Goal: Task Accomplishment & Management: Manage account settings

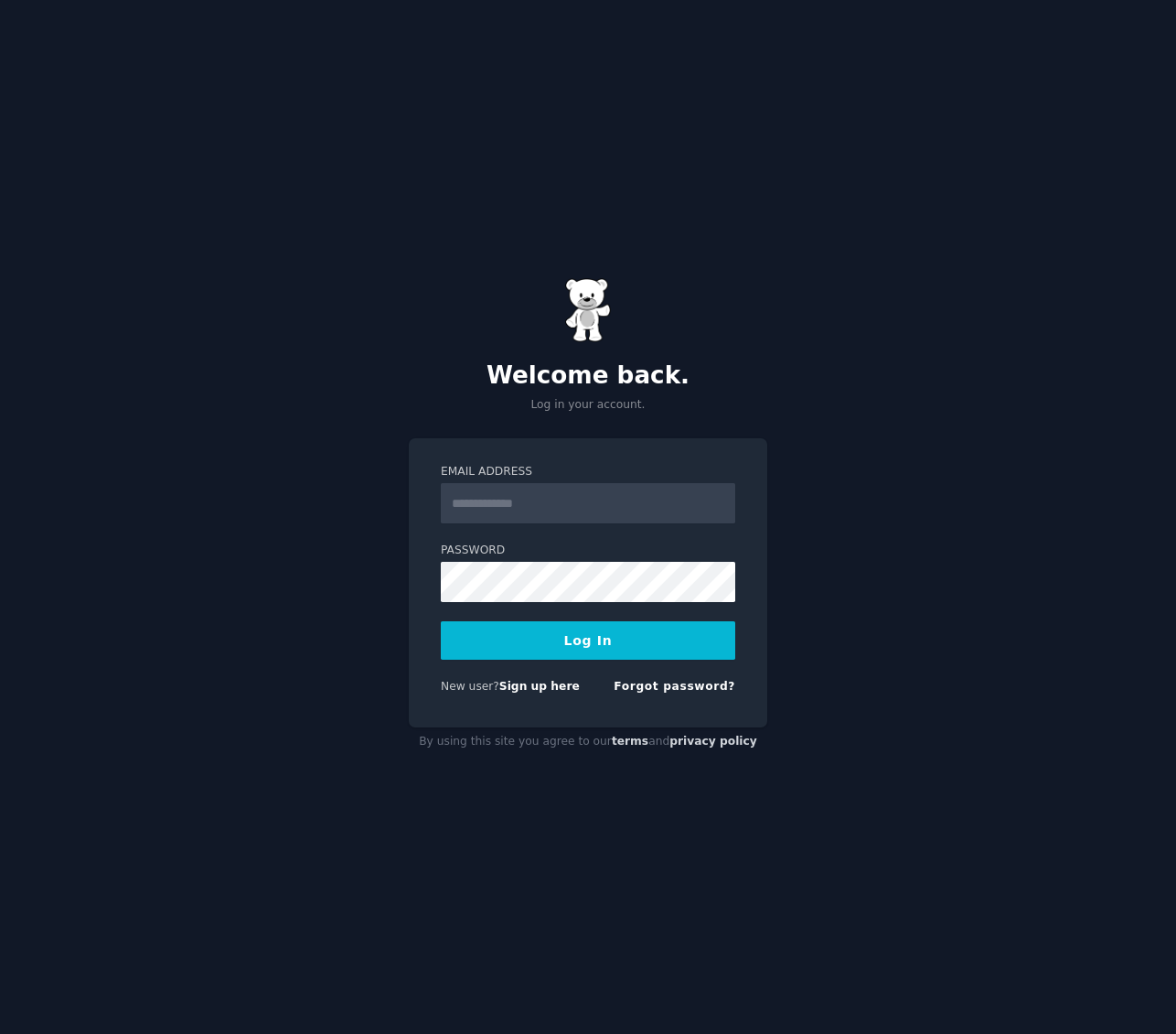
click at [636, 513] on input "Email Address" at bounding box center [588, 503] width 295 height 40
type input "**********"
click at [716, 579] on keeper-lock "Open Keeper Popup" at bounding box center [714, 582] width 21 height 21
click at [600, 647] on button "Log In" at bounding box center [588, 640] width 295 height 38
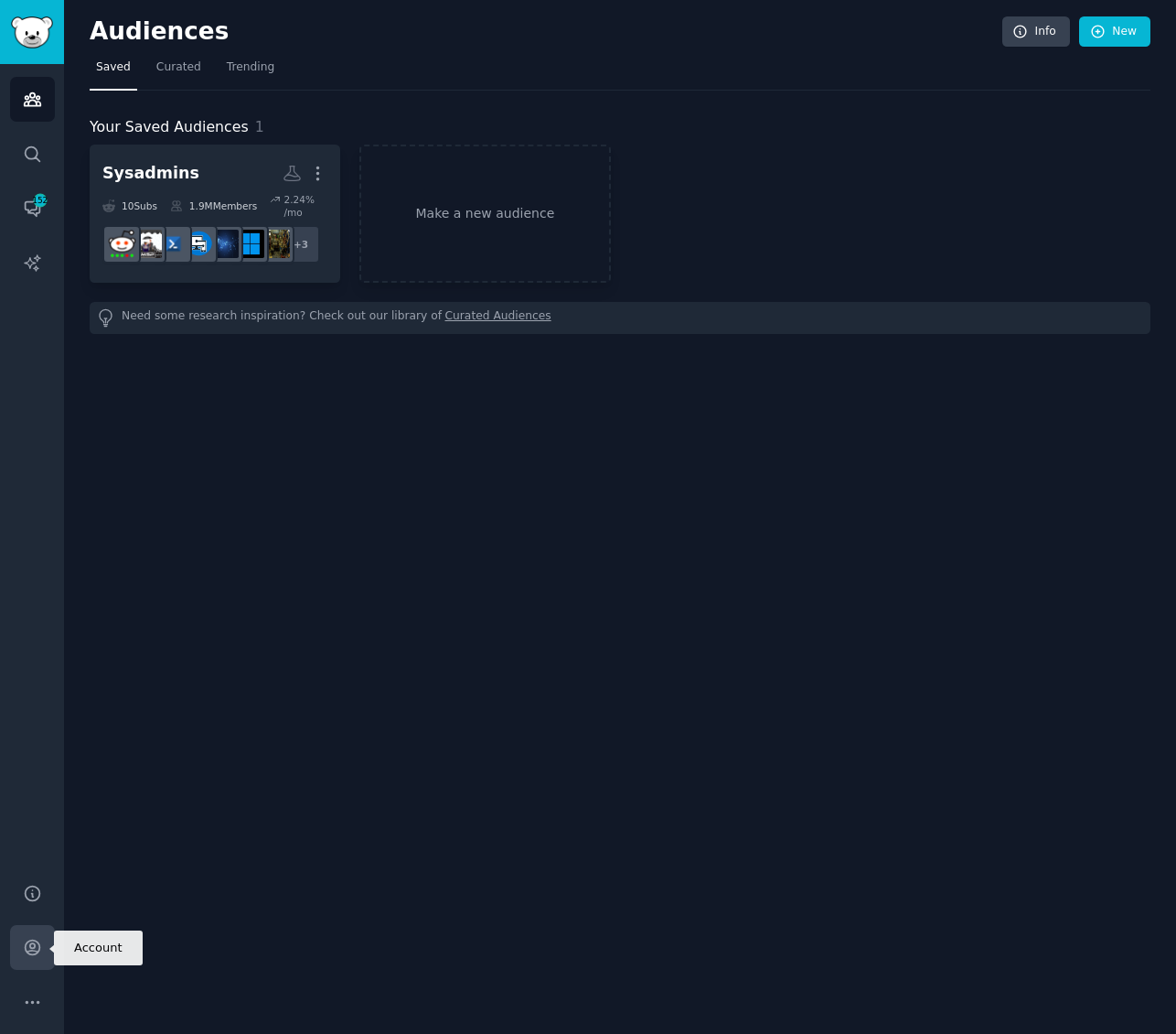
click at [36, 948] on icon "Sidebar" at bounding box center [32, 947] width 20 height 20
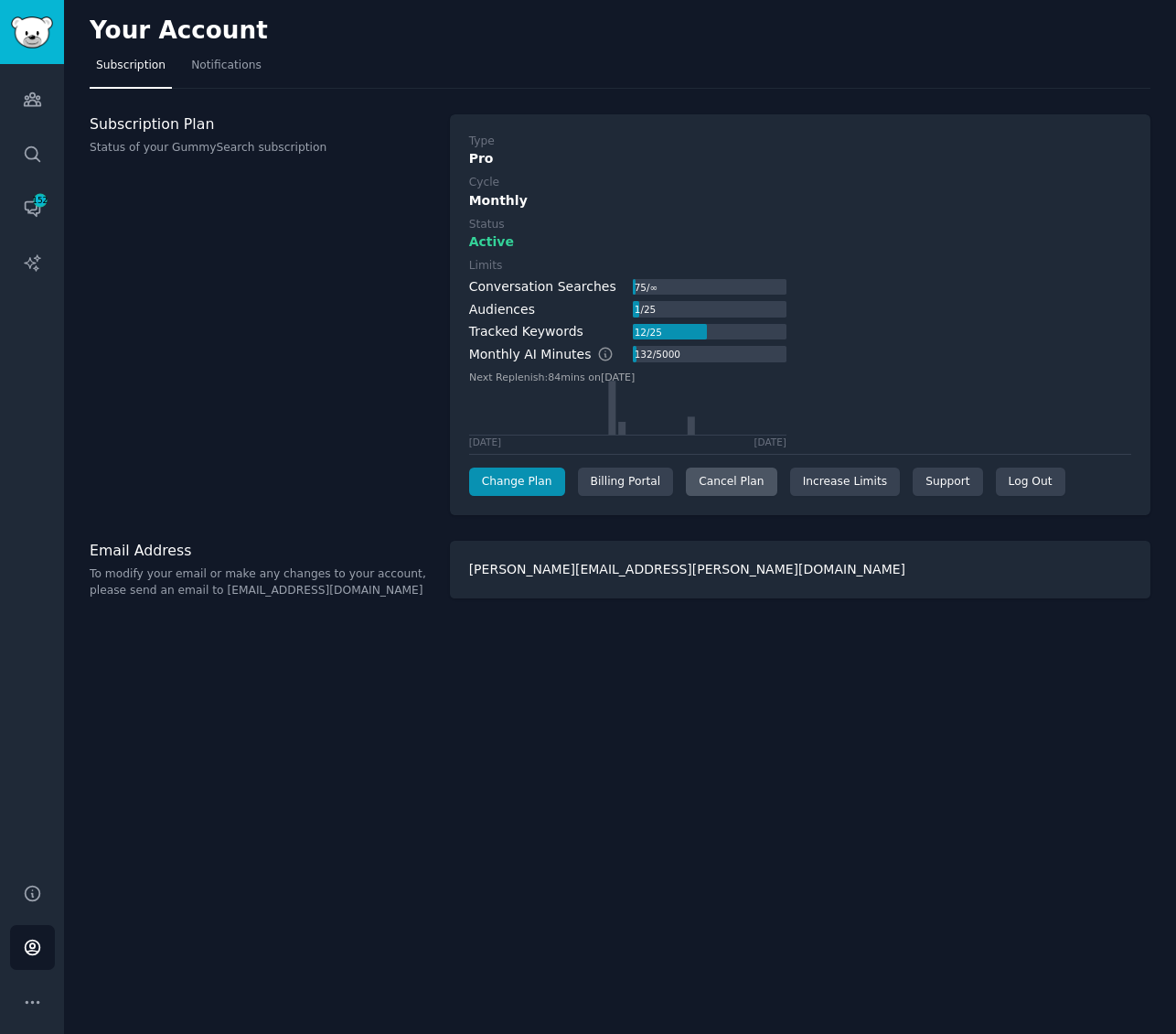
click at [731, 486] on div "Cancel Plan" at bounding box center [731, 482] width 91 height 29
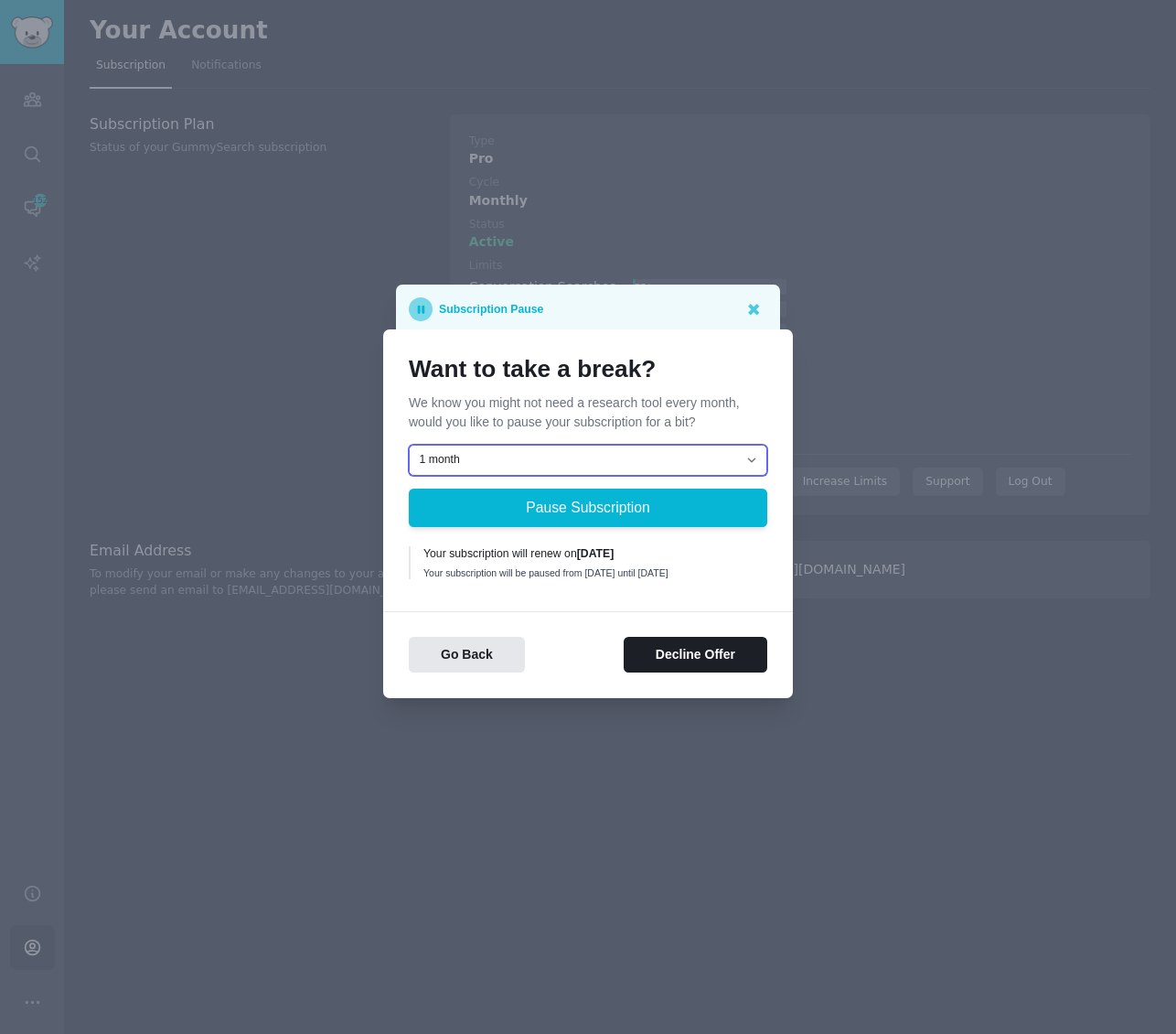
click at [760, 451] on select "1 month 2 months 3 months Choose a custom date to resume" at bounding box center [588, 460] width 358 height 31
click at [765, 400] on p "We know you might not need a research tool every month, would you like to pause…" at bounding box center [588, 412] width 358 height 38
click at [723, 664] on button "Decline Offer" at bounding box center [695, 654] width 143 height 36
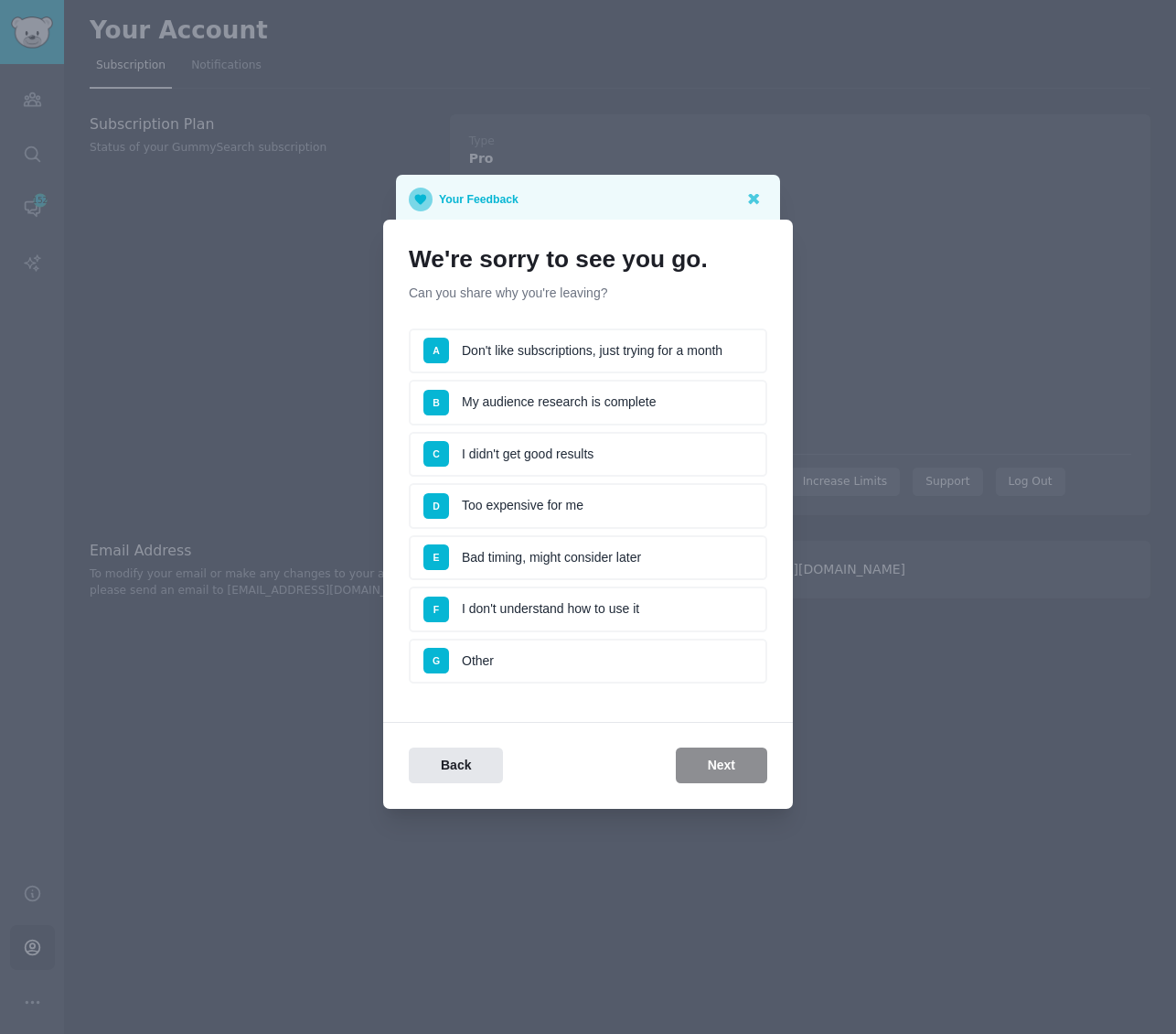
click at [567, 660] on li "G Other" at bounding box center [588, 661] width 358 height 46
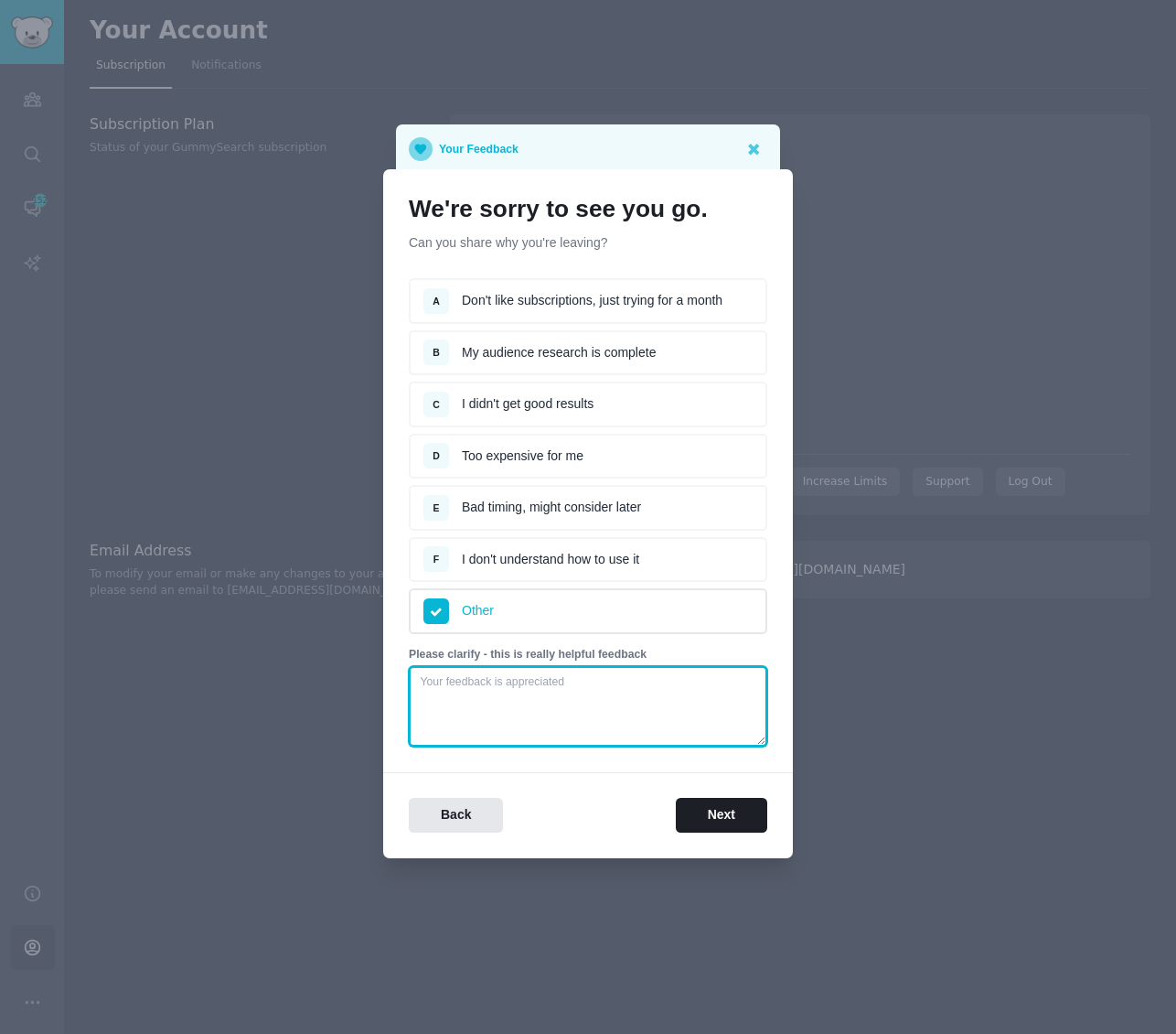
click at [581, 692] on textarea at bounding box center [588, 706] width 358 height 80
type textarea "I"
click at [754, 194] on div "We're sorry to see you go. Can you share why you're leaving? Survey A Don't lik…" at bounding box center [588, 513] width 410 height 688
click at [647, 686] on textarea "I'll be back as soon as I can access" at bounding box center [588, 706] width 358 height 80
drag, startPoint x: 647, startPoint y: 686, endPoint x: 534, endPoint y: 683, distance: 113.0
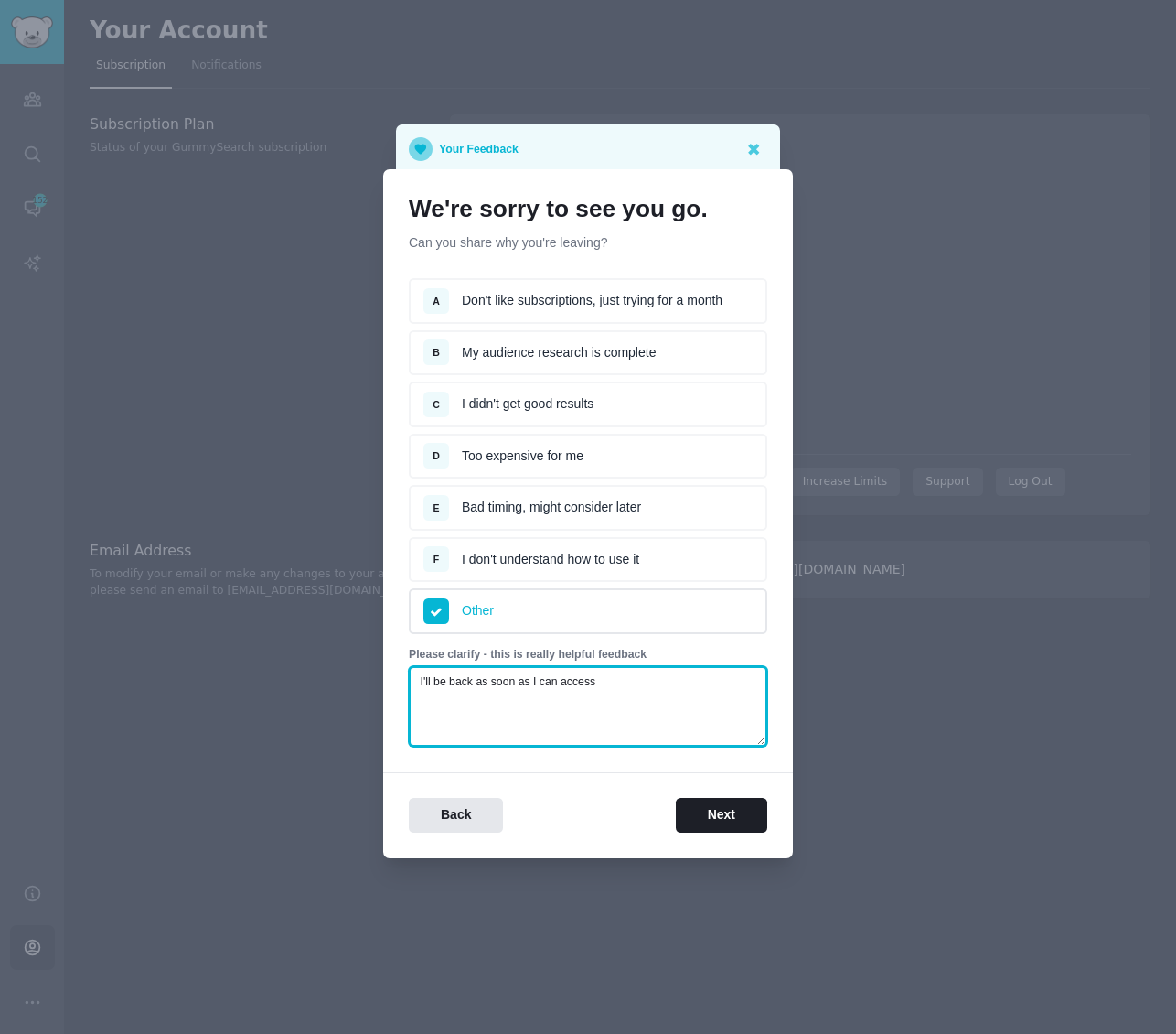
click at [534, 683] on textarea "I'll be back as soon as I can access" at bounding box center [588, 706] width 358 height 80
type textarea "I'll be back as soon as your features extend to Reddit comments as well as post…"
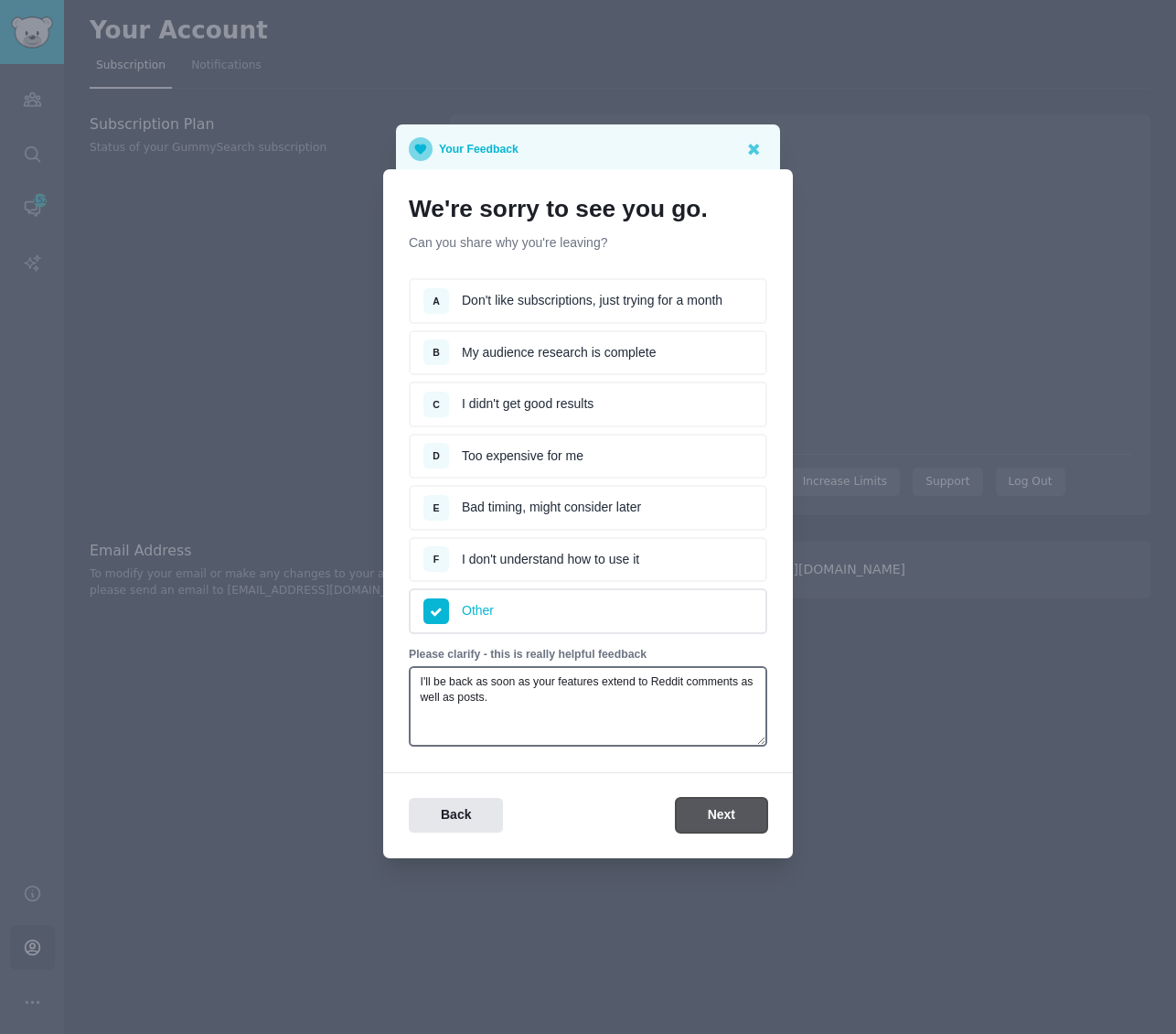
click at [719, 815] on button "Next" at bounding box center [721, 815] width 92 height 36
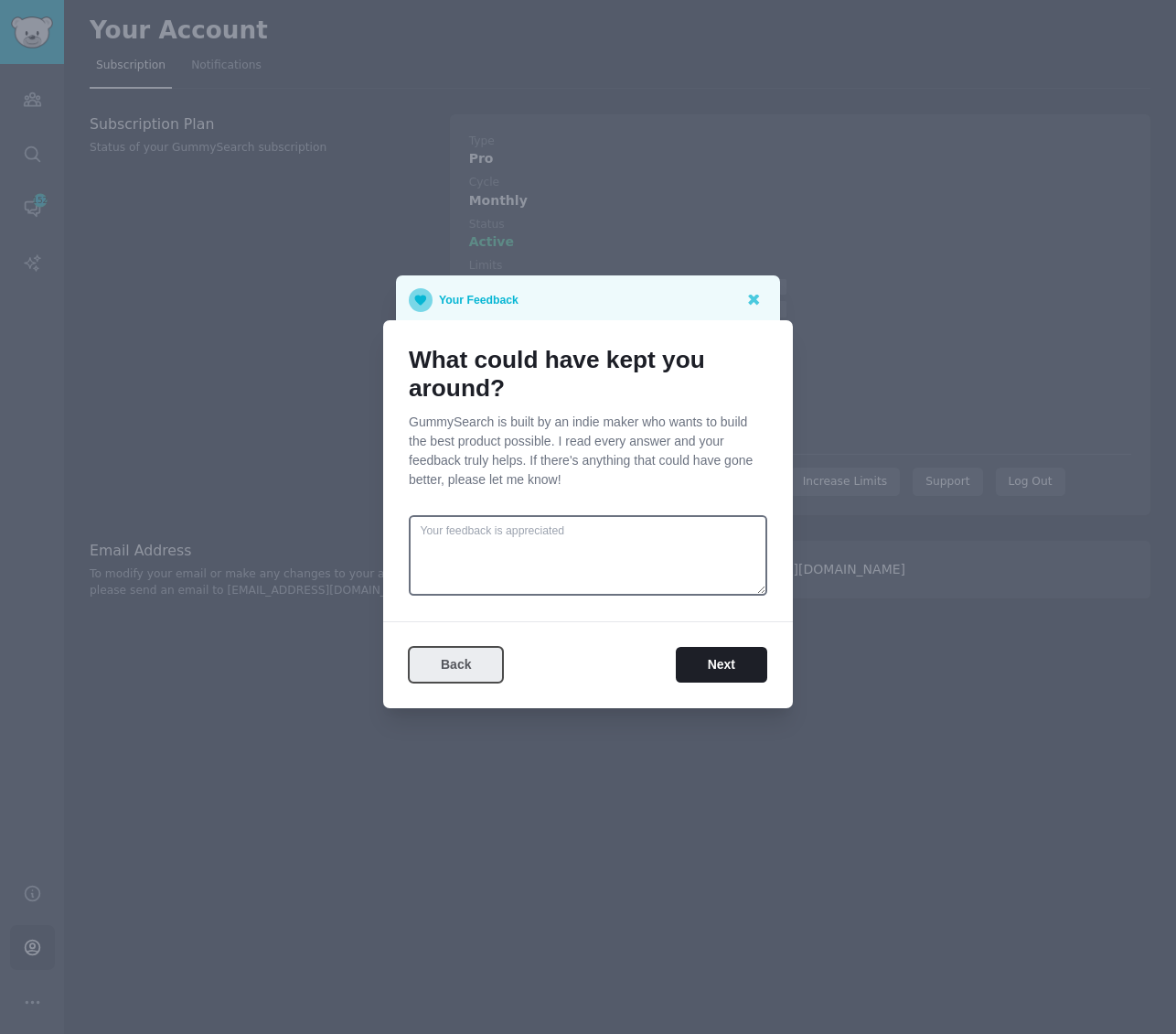
click at [462, 672] on button "Back" at bounding box center [456, 664] width 94 height 36
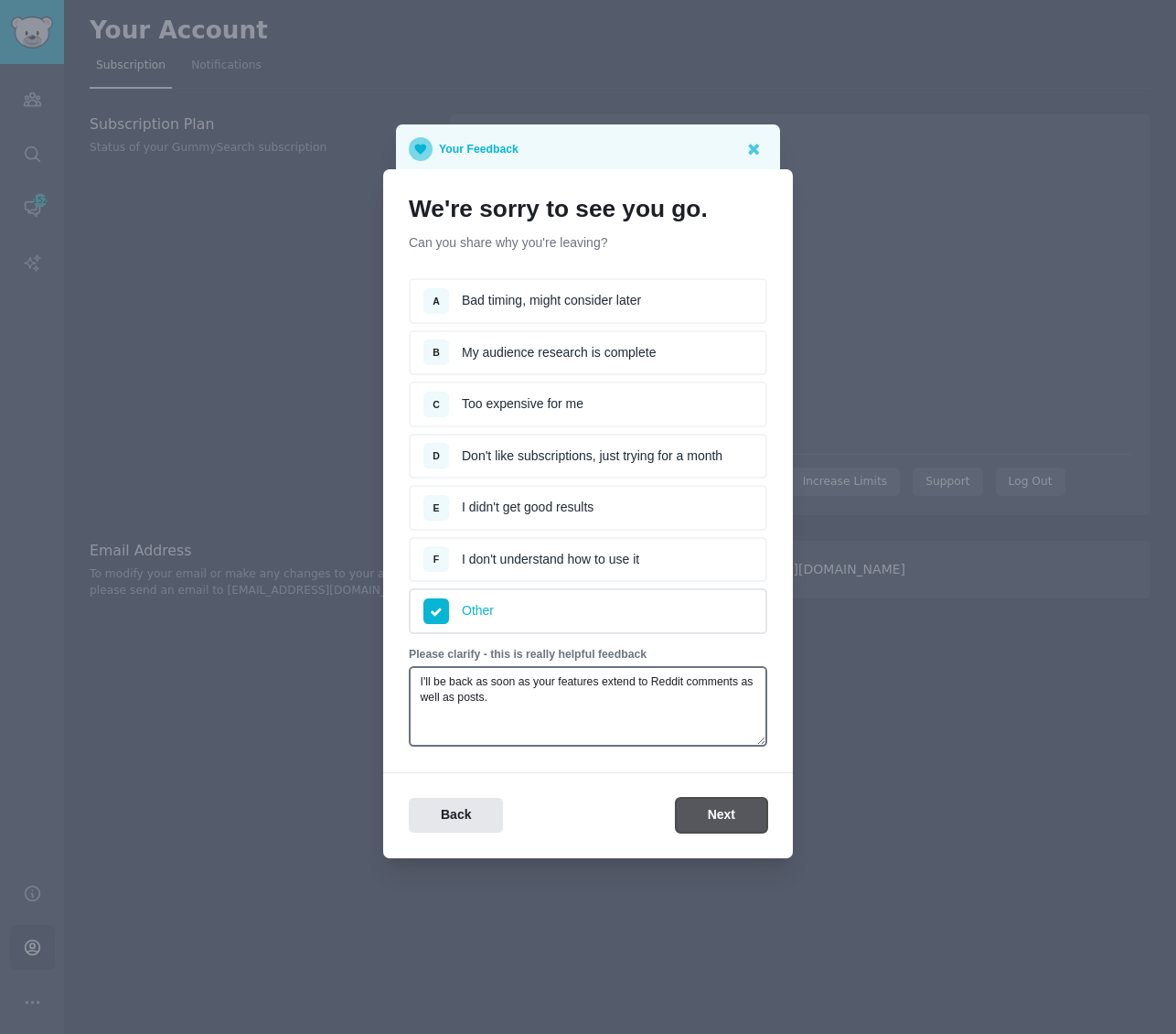
click at [738, 817] on button "Next" at bounding box center [721, 815] width 92 height 36
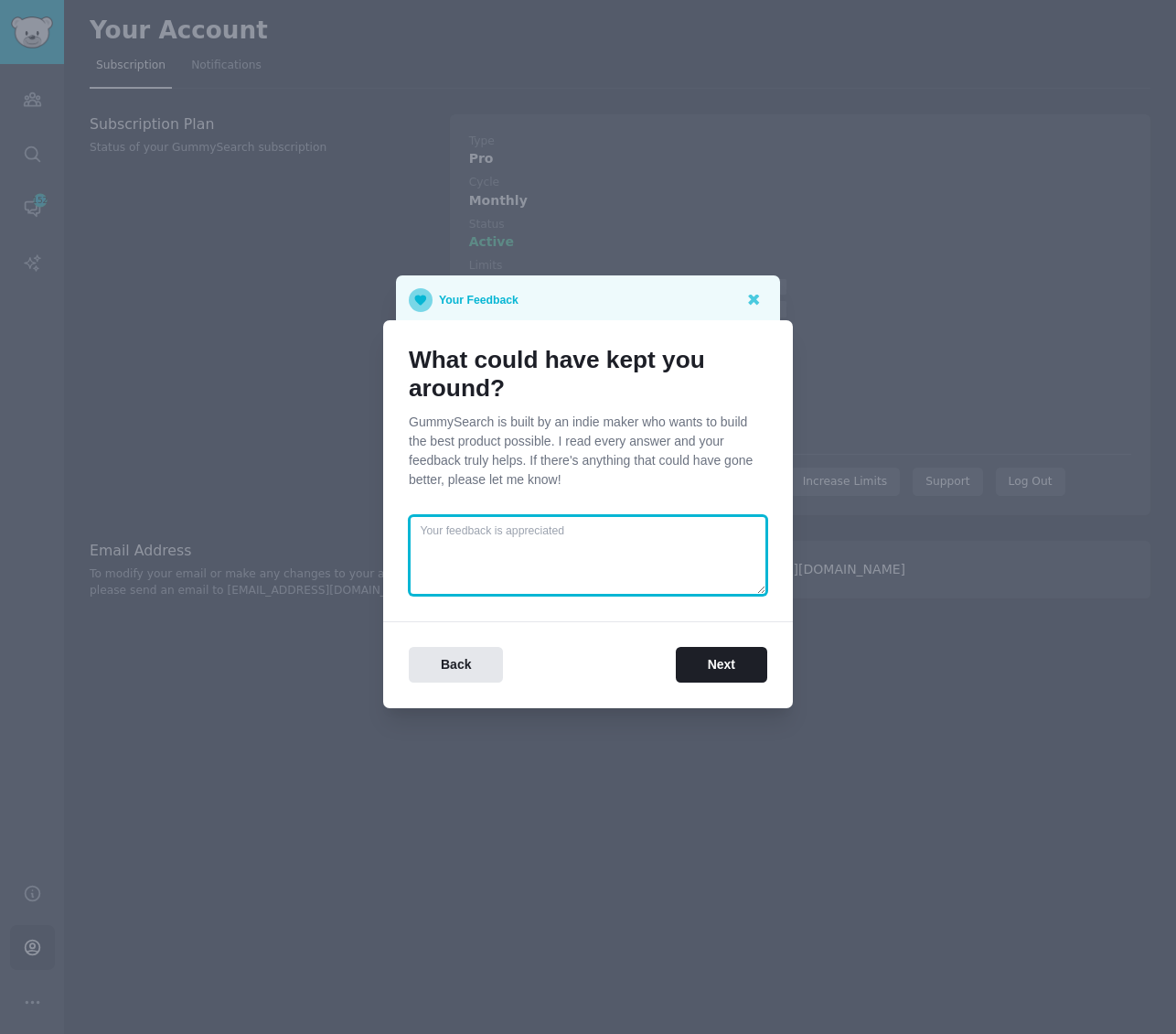
click at [597, 527] on textarea at bounding box center [588, 555] width 358 height 80
click at [468, 552] on textarea "I've emailed this information to you, but I need access to search keywords acro…" at bounding box center [588, 555] width 358 height 80
drag, startPoint x: 725, startPoint y: 561, endPoint x: 708, endPoint y: 550, distance: 20.2
click at [708, 550] on textarea "I've emailed this information to you, but I need access to search keywords and …" at bounding box center [588, 555] width 358 height 80
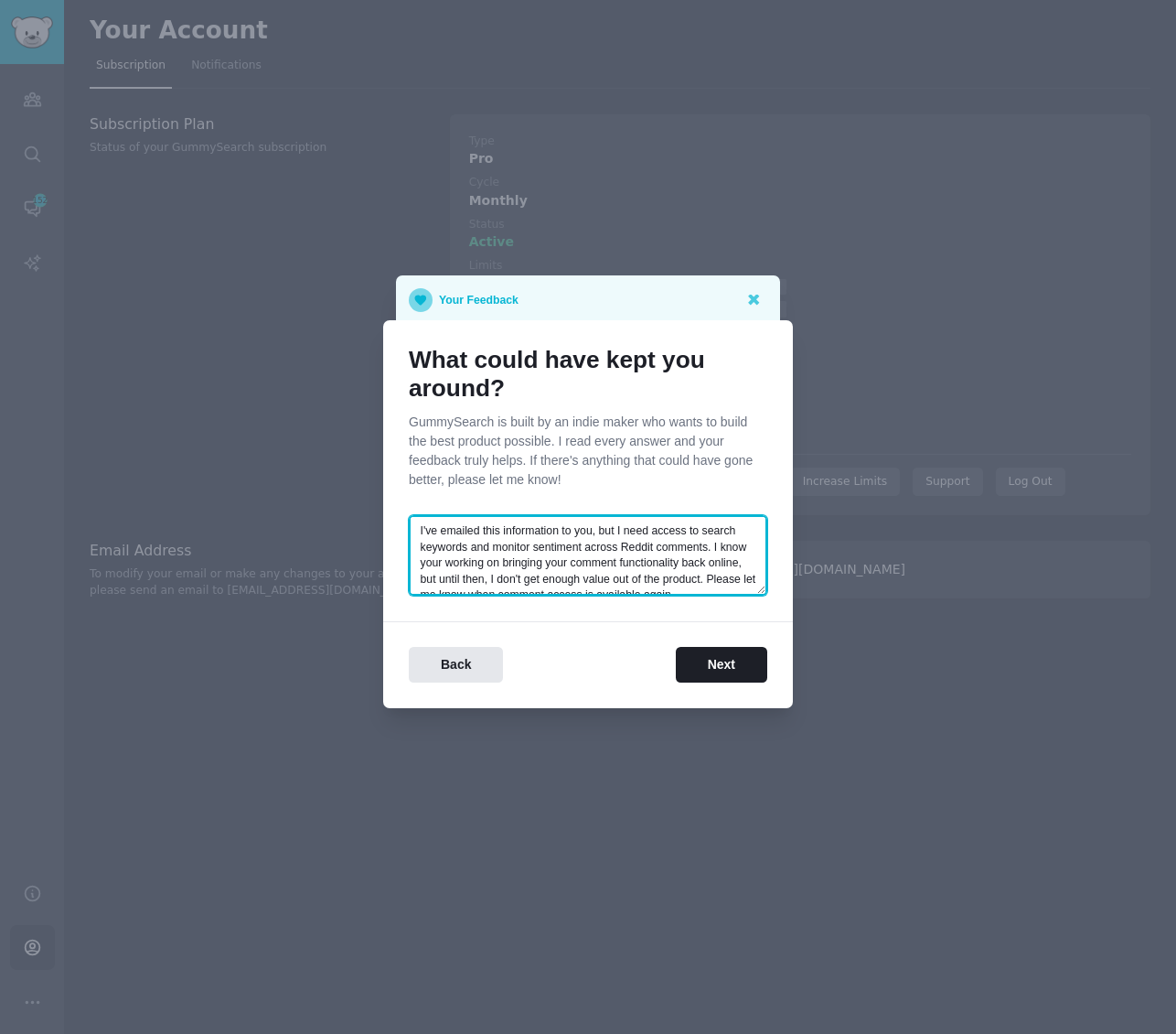
click at [588, 529] on textarea "I've emailed this information to you, but I need access to search keywords and …" at bounding box center [588, 555] width 358 height 80
click at [746, 548] on textarea "I've emailed this information to you before, but I need access to search keywor…" at bounding box center [588, 555] width 358 height 80
type textarea "I've emailed this information to you before, but I need access to search keywor…"
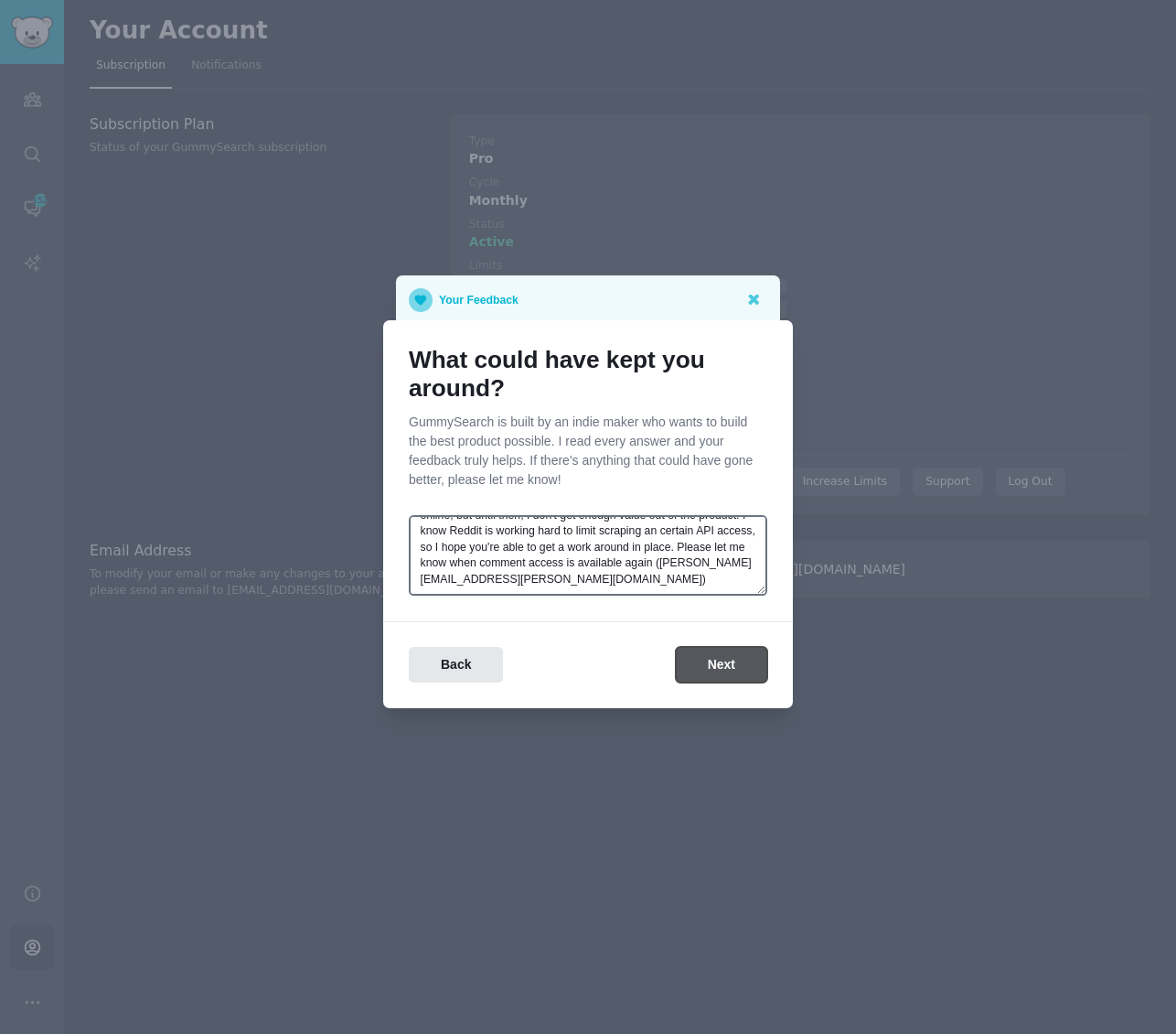
click at [733, 659] on button "Next" at bounding box center [721, 664] width 92 height 36
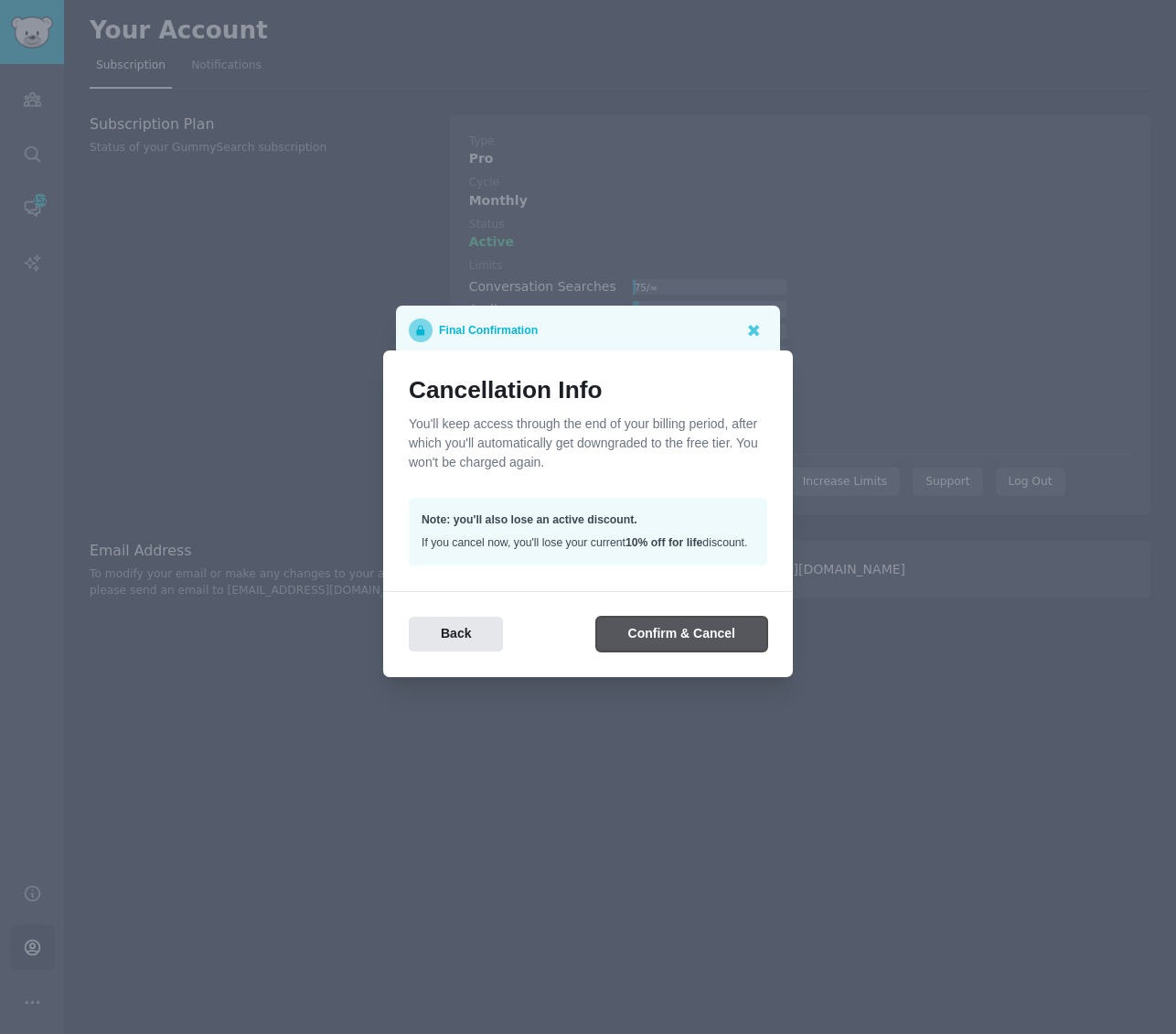
click at [676, 639] on button "Confirm & Cancel" at bounding box center [681, 634] width 171 height 36
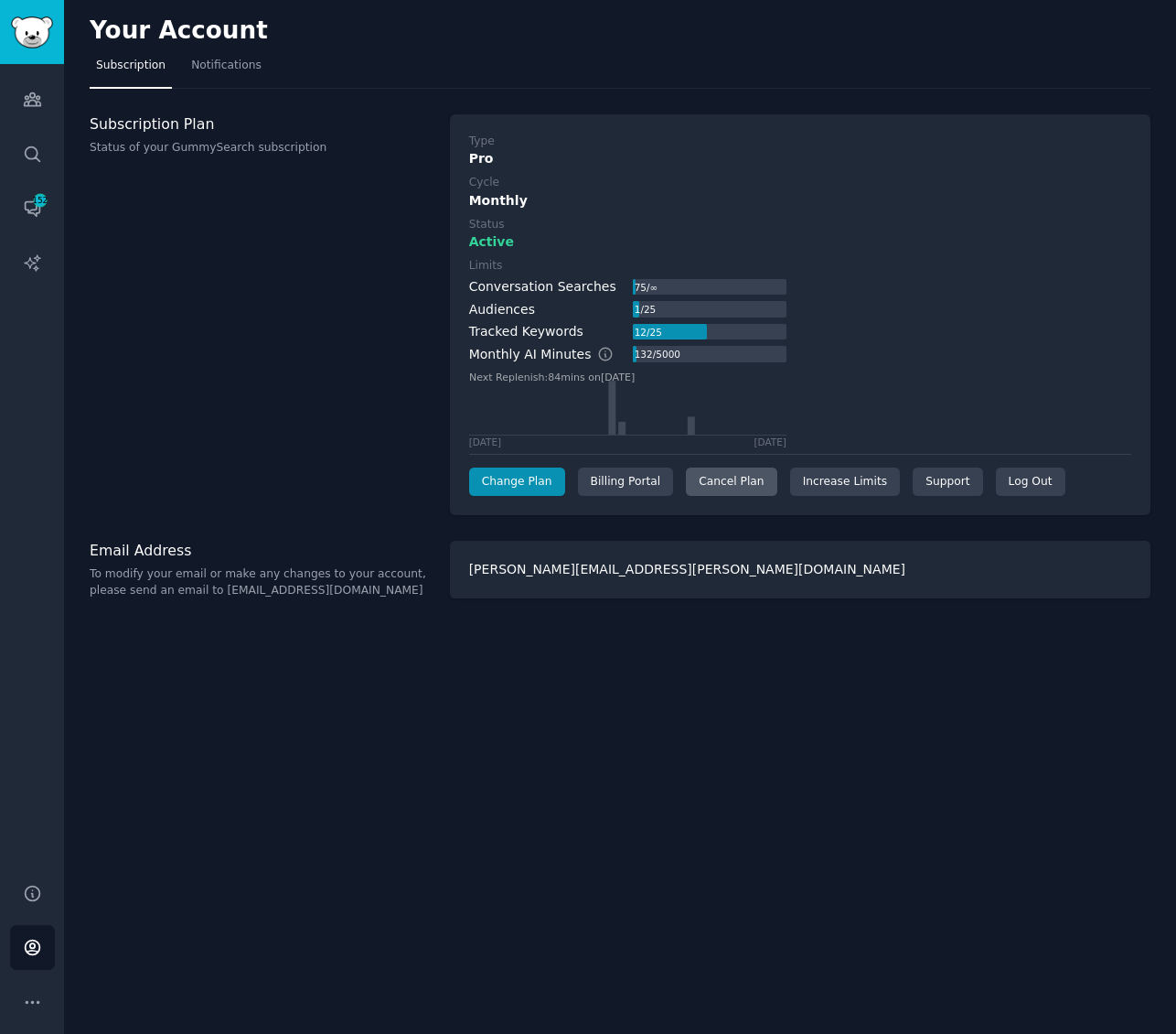
click at [722, 486] on div "Cancel Plan" at bounding box center [731, 482] width 91 height 29
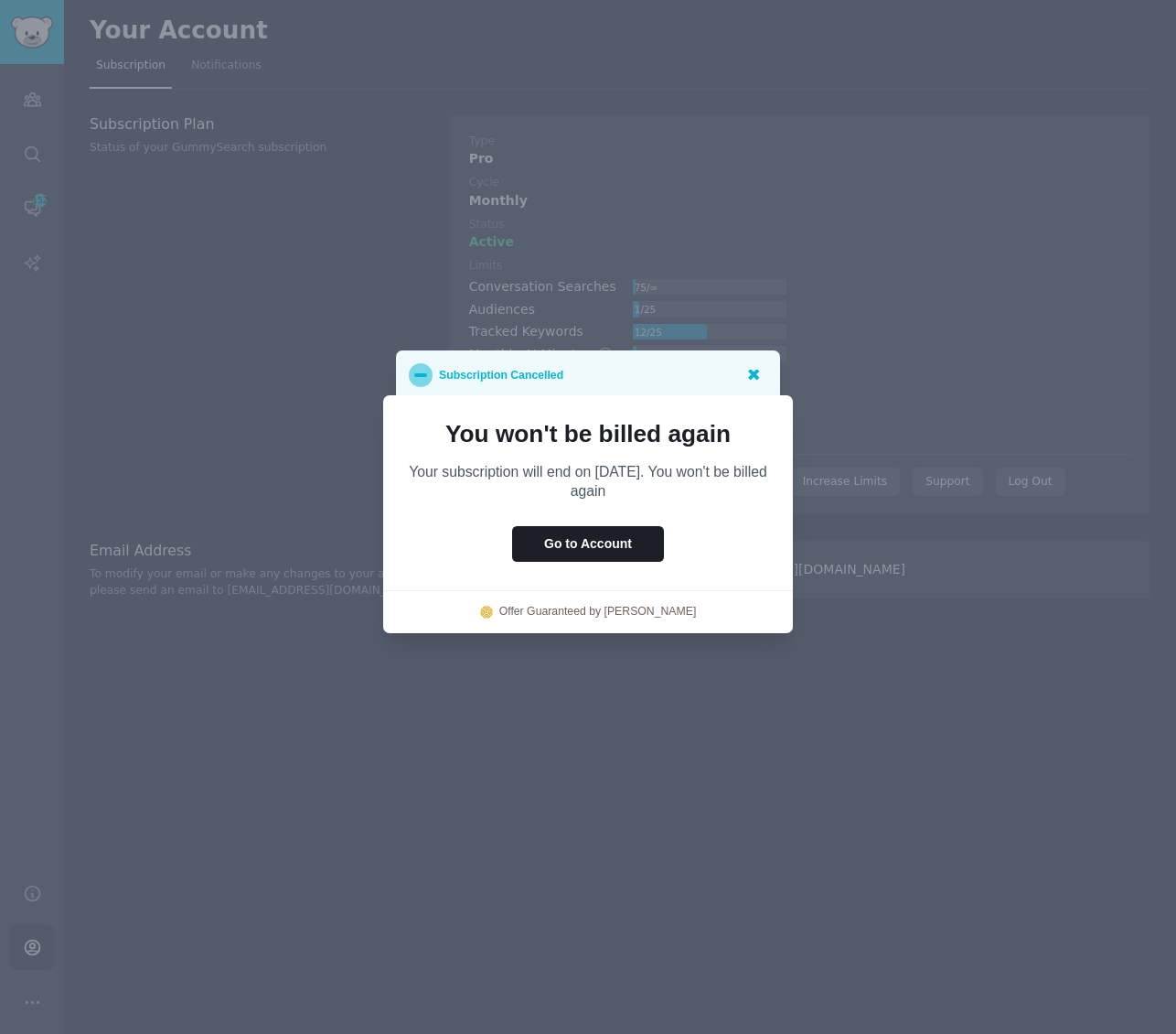
click at [750, 377] on icon at bounding box center [752, 374] width 11 height 11
